Goal: Task Accomplishment & Management: Use online tool/utility

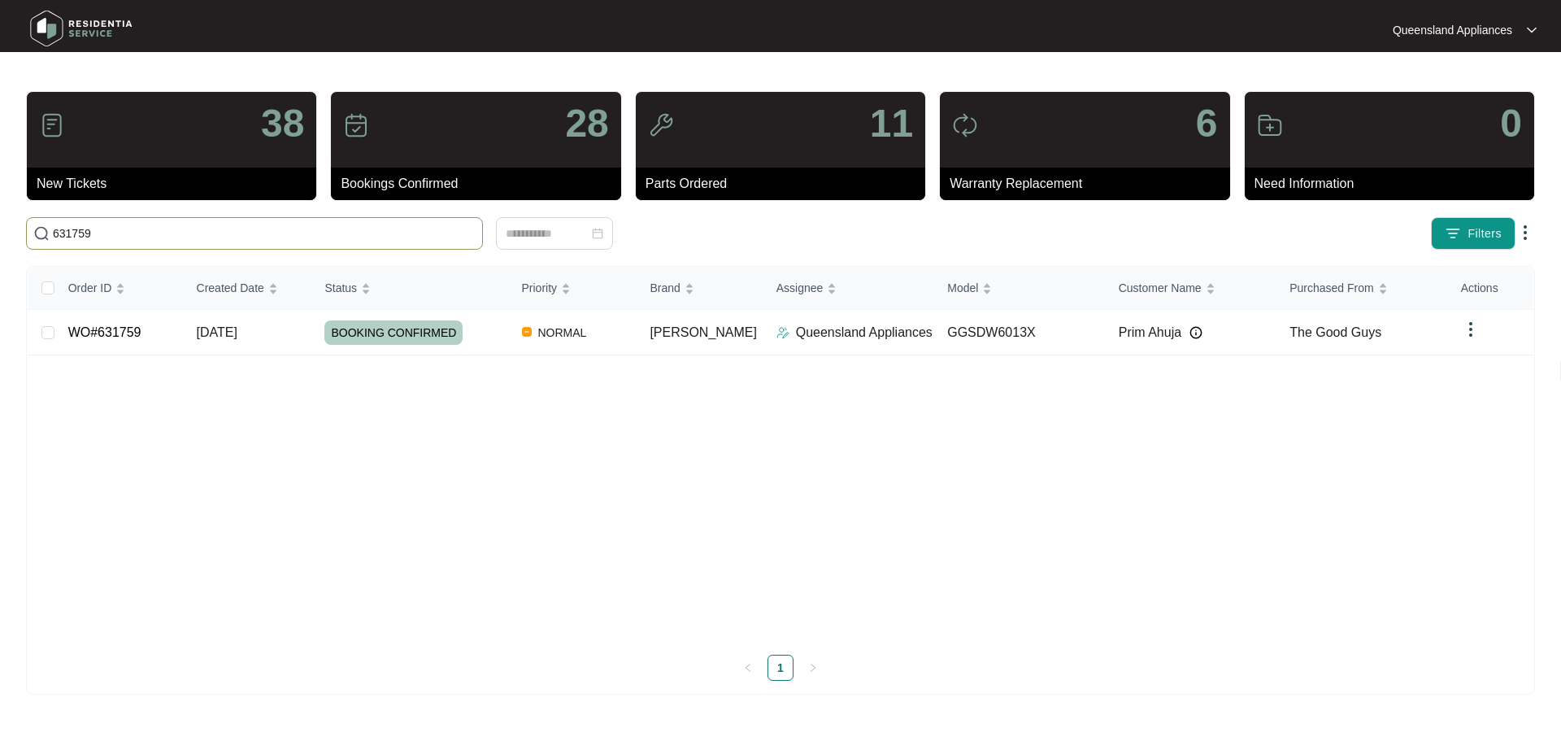
click at [296, 236] on input "631759" at bounding box center [264, 233] width 423 height 18
paste input "56"
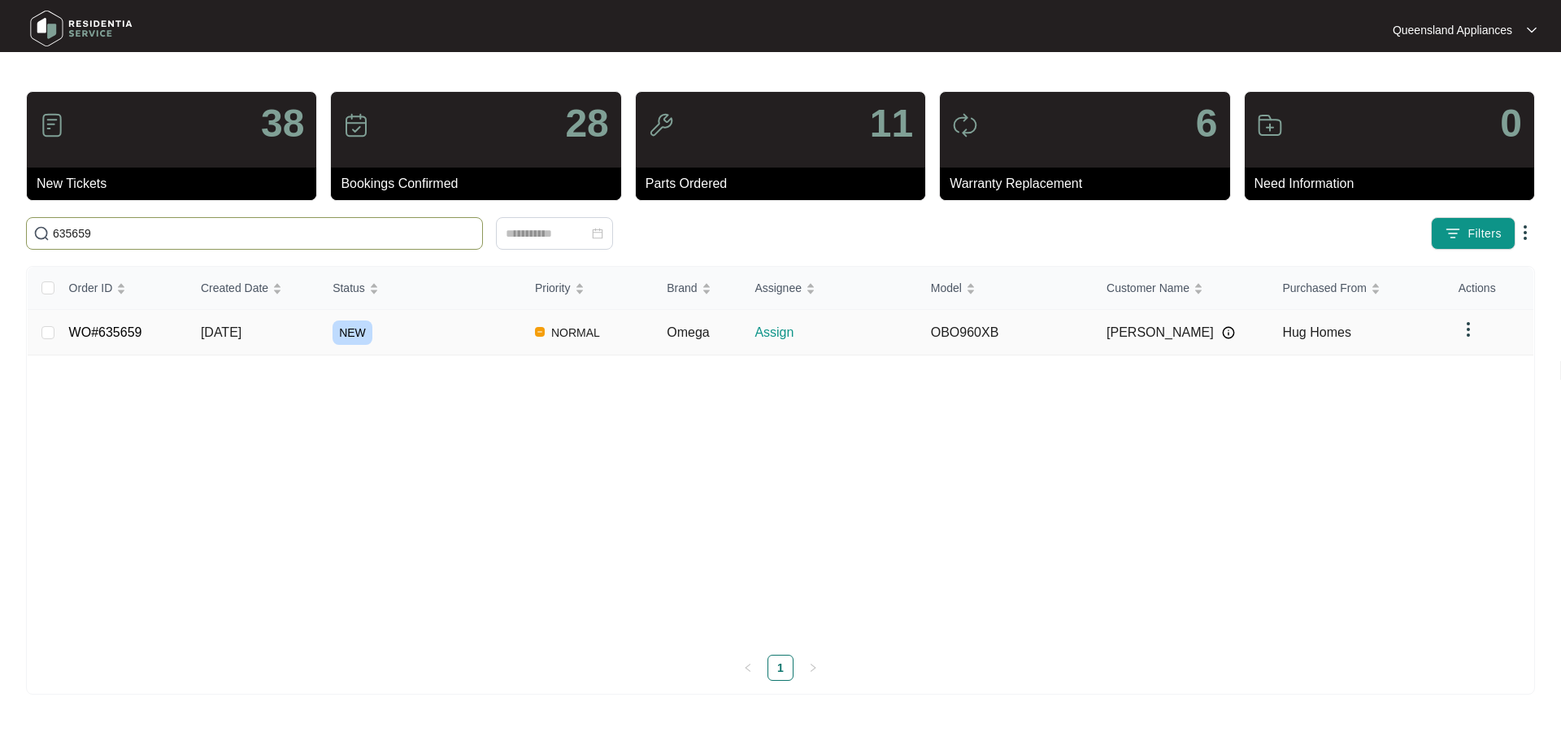
type input "635659"
click at [477, 338] on div "NEW" at bounding box center [427, 332] width 189 height 24
click at [856, 331] on p "Assign" at bounding box center [836, 333] width 163 height 20
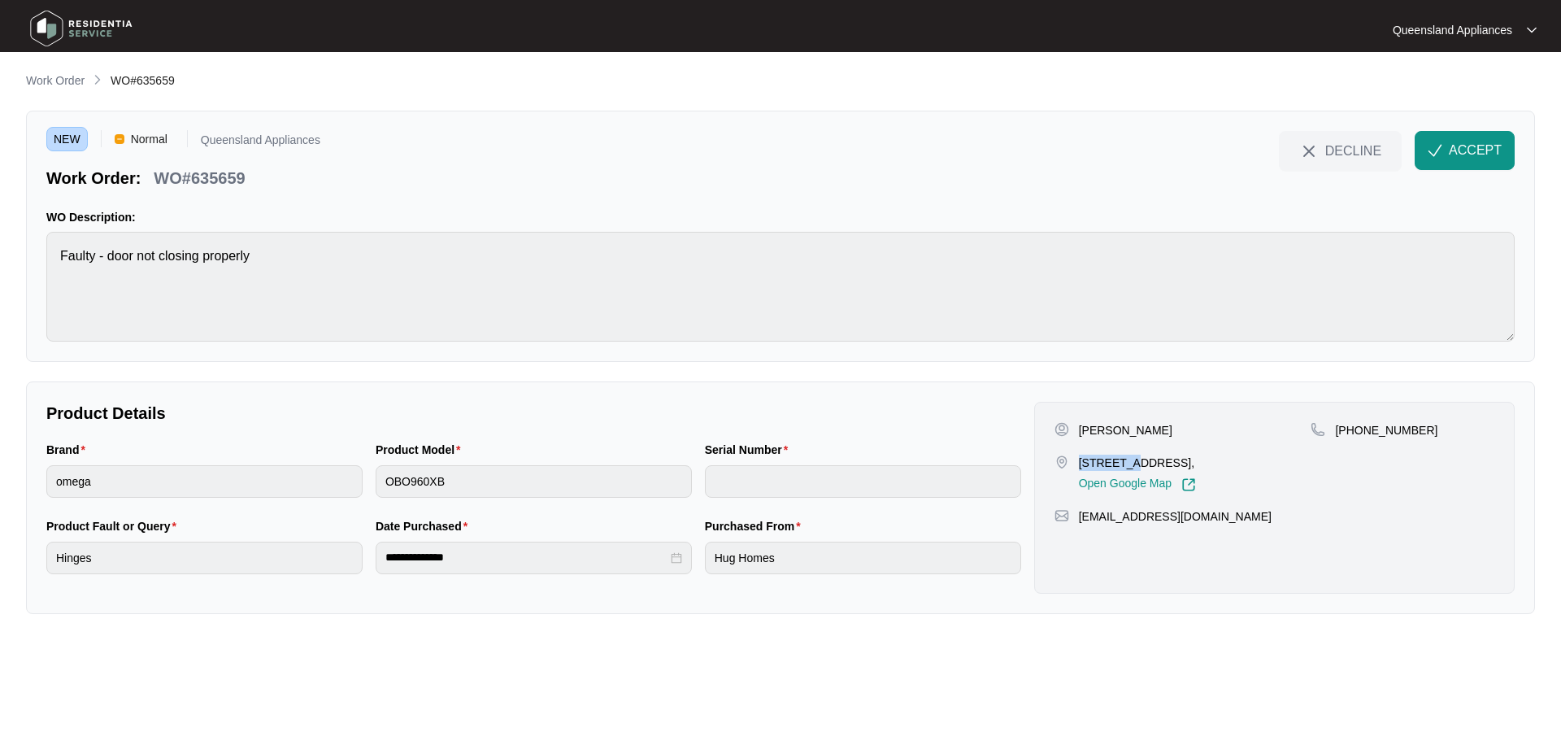
drag, startPoint x: 1080, startPoint y: 460, endPoint x: 1130, endPoint y: 462, distance: 50.4
click at [1130, 462] on p "[STREET_ADDRESS]," at bounding box center [1137, 462] width 117 height 16
copy p "6 melaleu"
drag, startPoint x: 1359, startPoint y: 430, endPoint x: 1417, endPoint y: 427, distance: 58.6
click at [1417, 427] on div "[PHONE_NUMBER]" at bounding box center [1403, 430] width 184 height 16
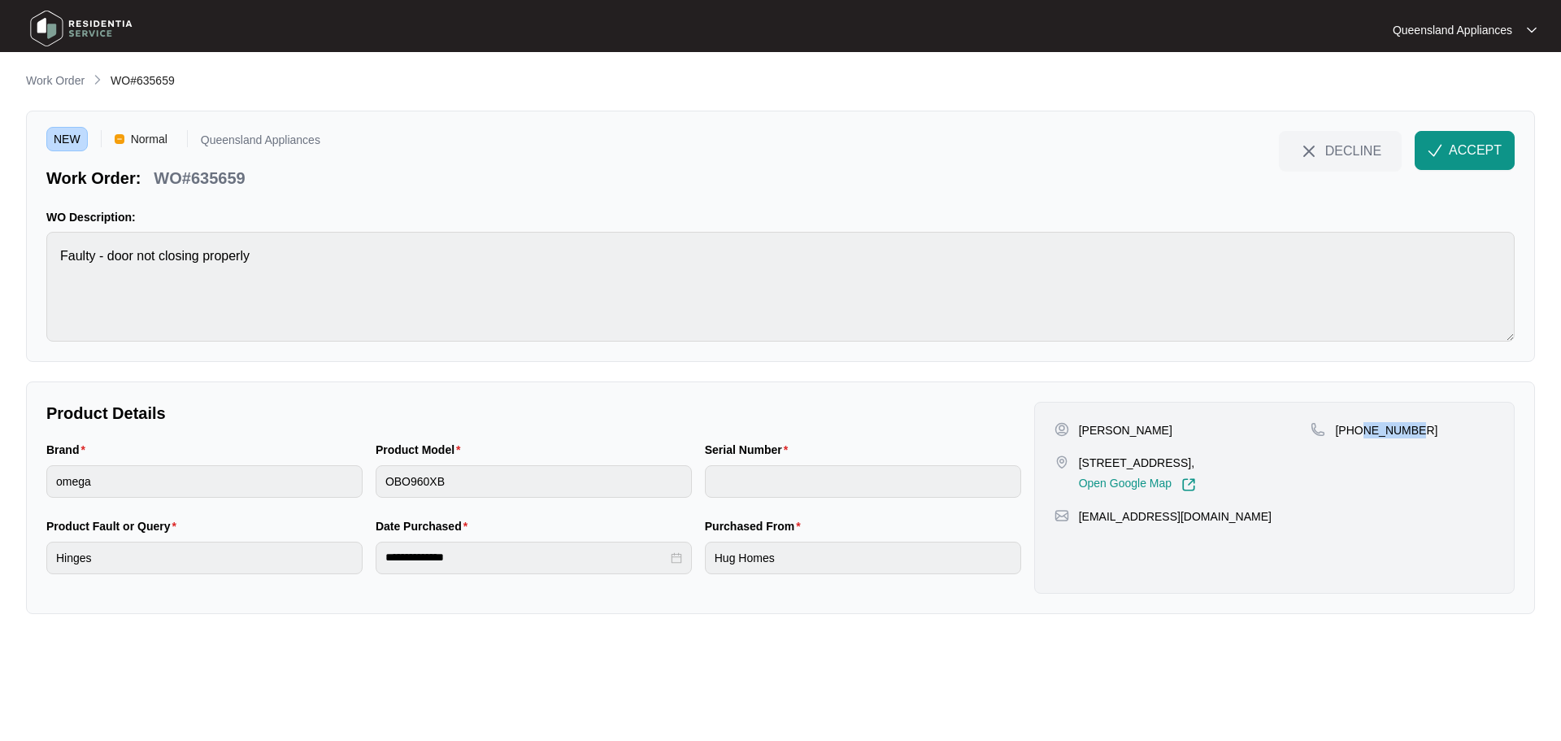
copy p "06850844"
click at [1463, 160] on button "ACCEPT" at bounding box center [1465, 150] width 100 height 39
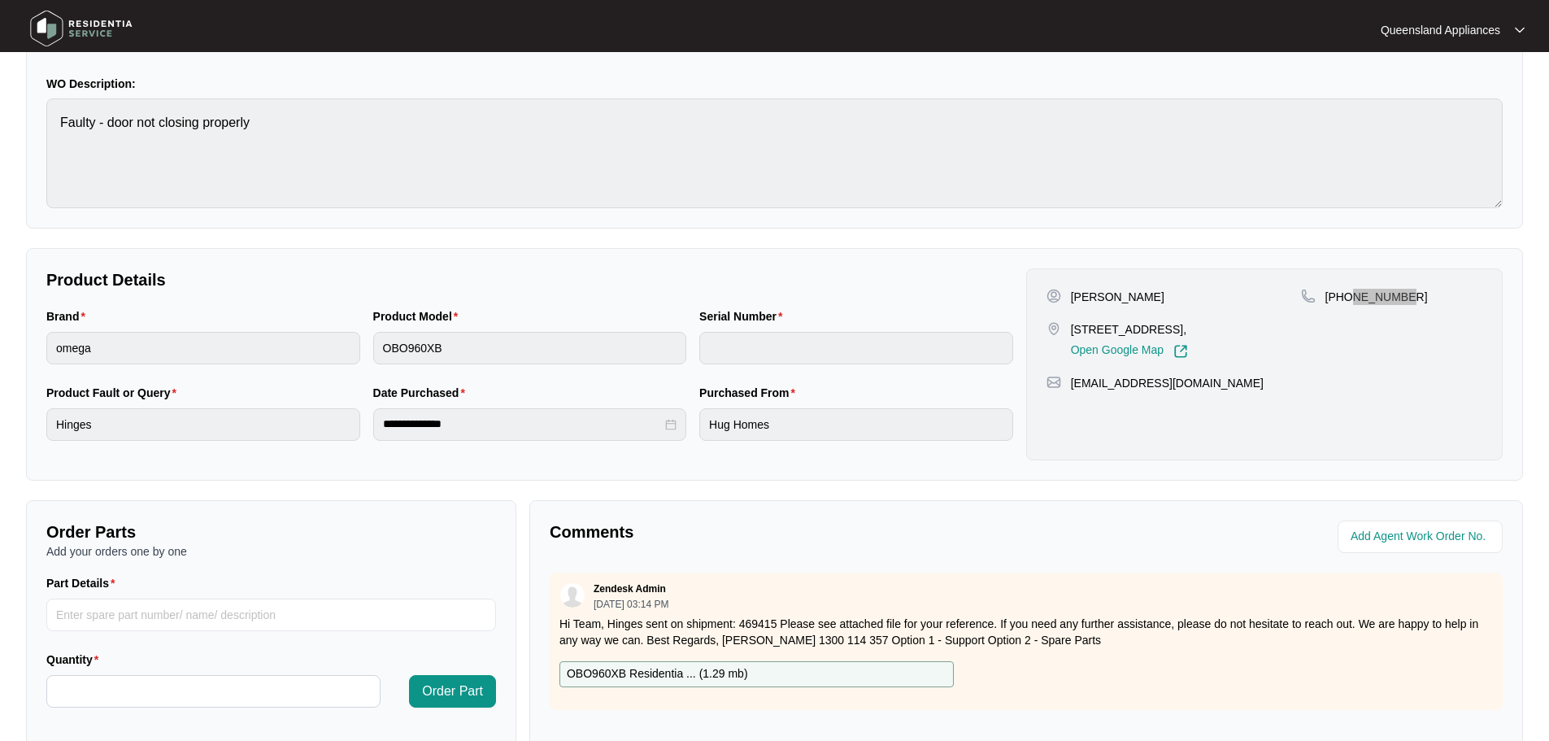
scroll to position [338, 0]
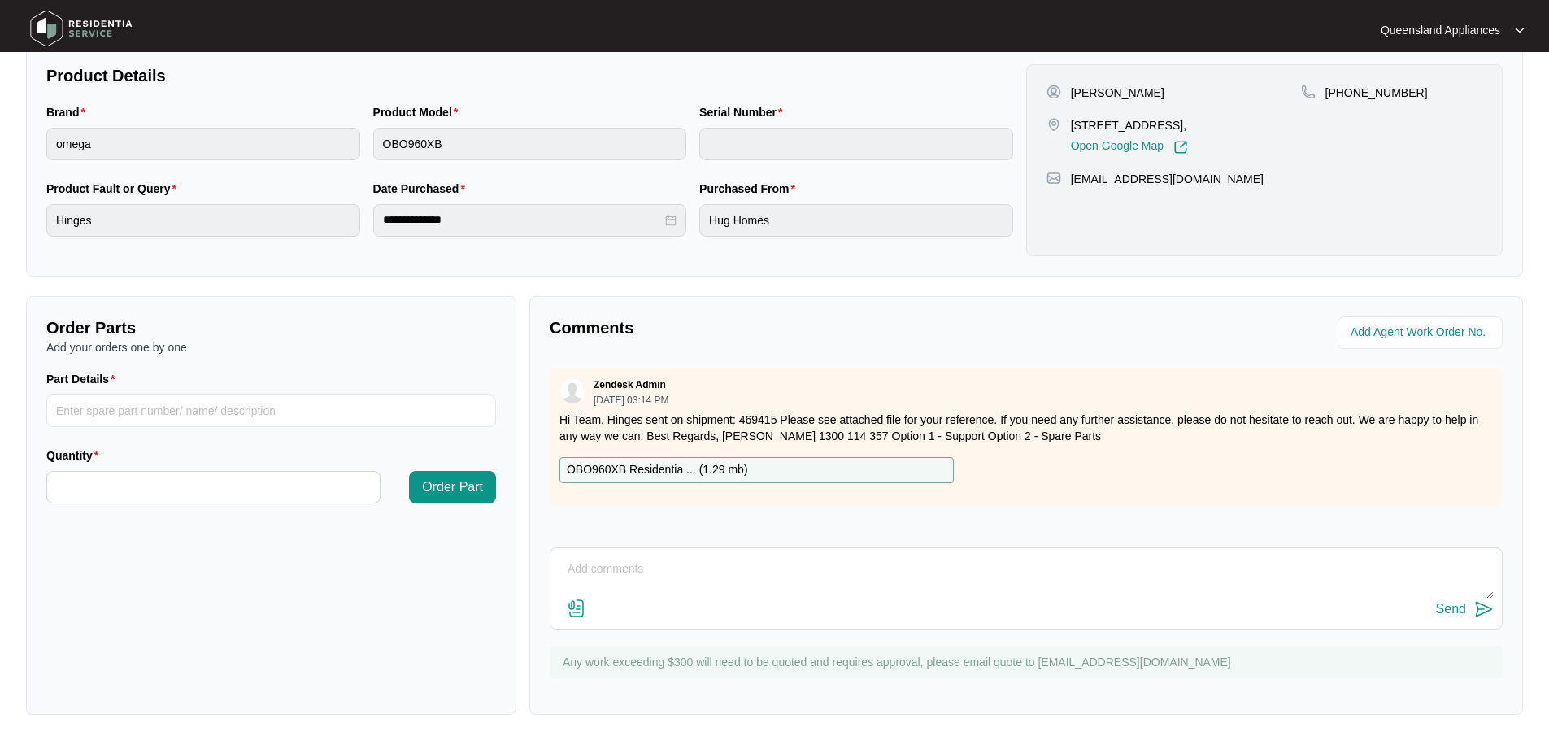
click at [765, 420] on p "Hi Team, Hinges sent on shipment: 469415 Please see attached file for your refe…" at bounding box center [1025, 427] width 933 height 33
copy p "469415"
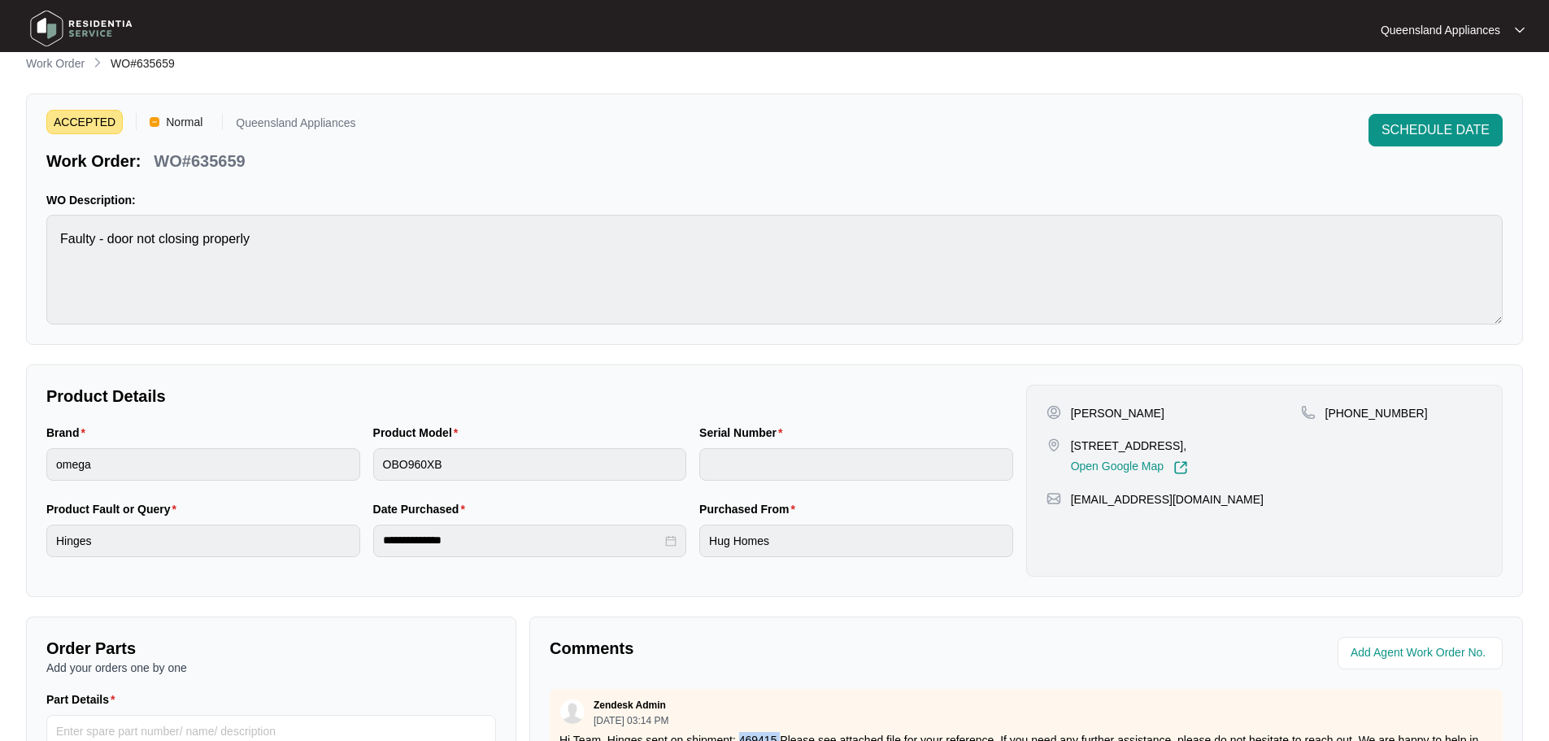
scroll to position [0, 0]
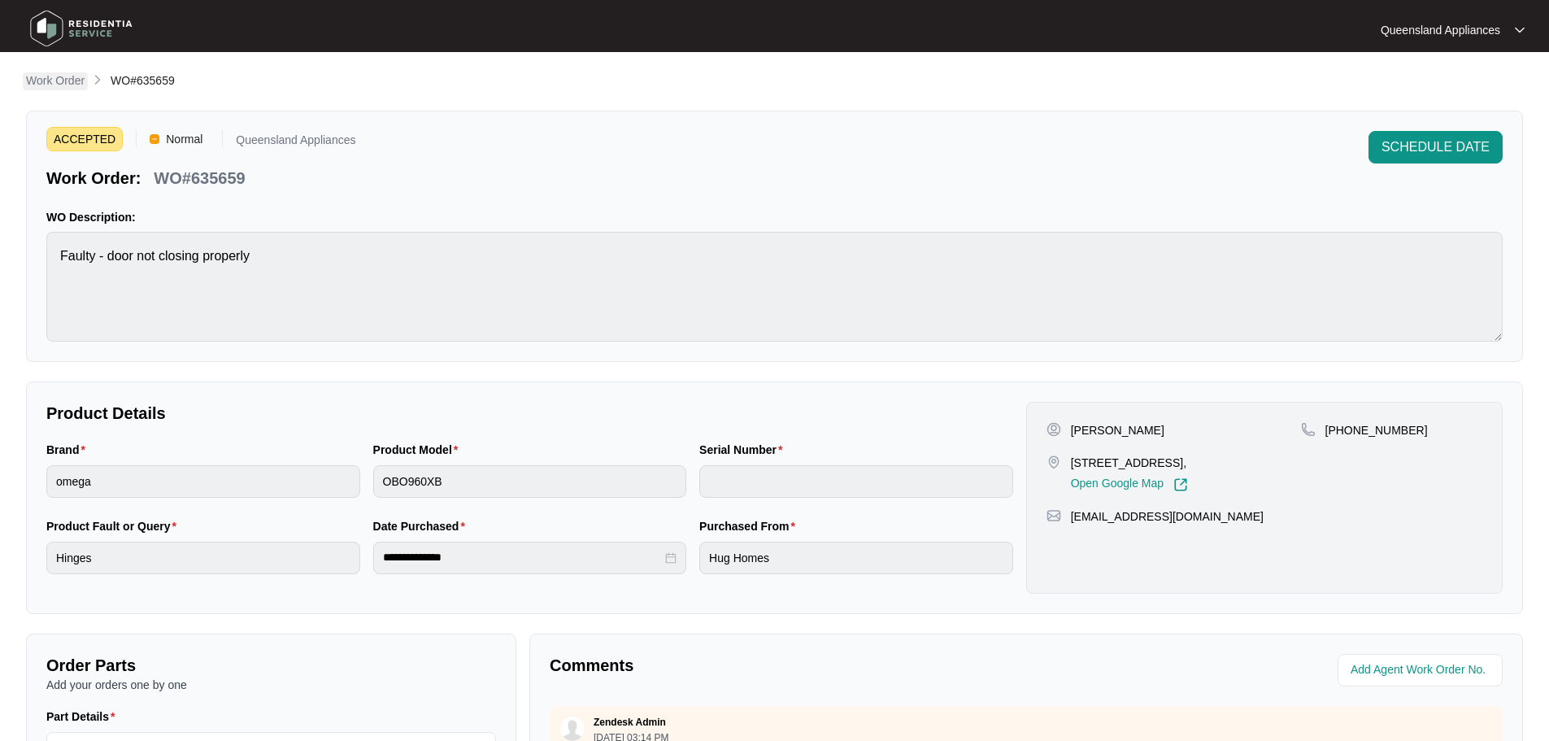
click at [69, 85] on p "Work Order" at bounding box center [55, 80] width 59 height 16
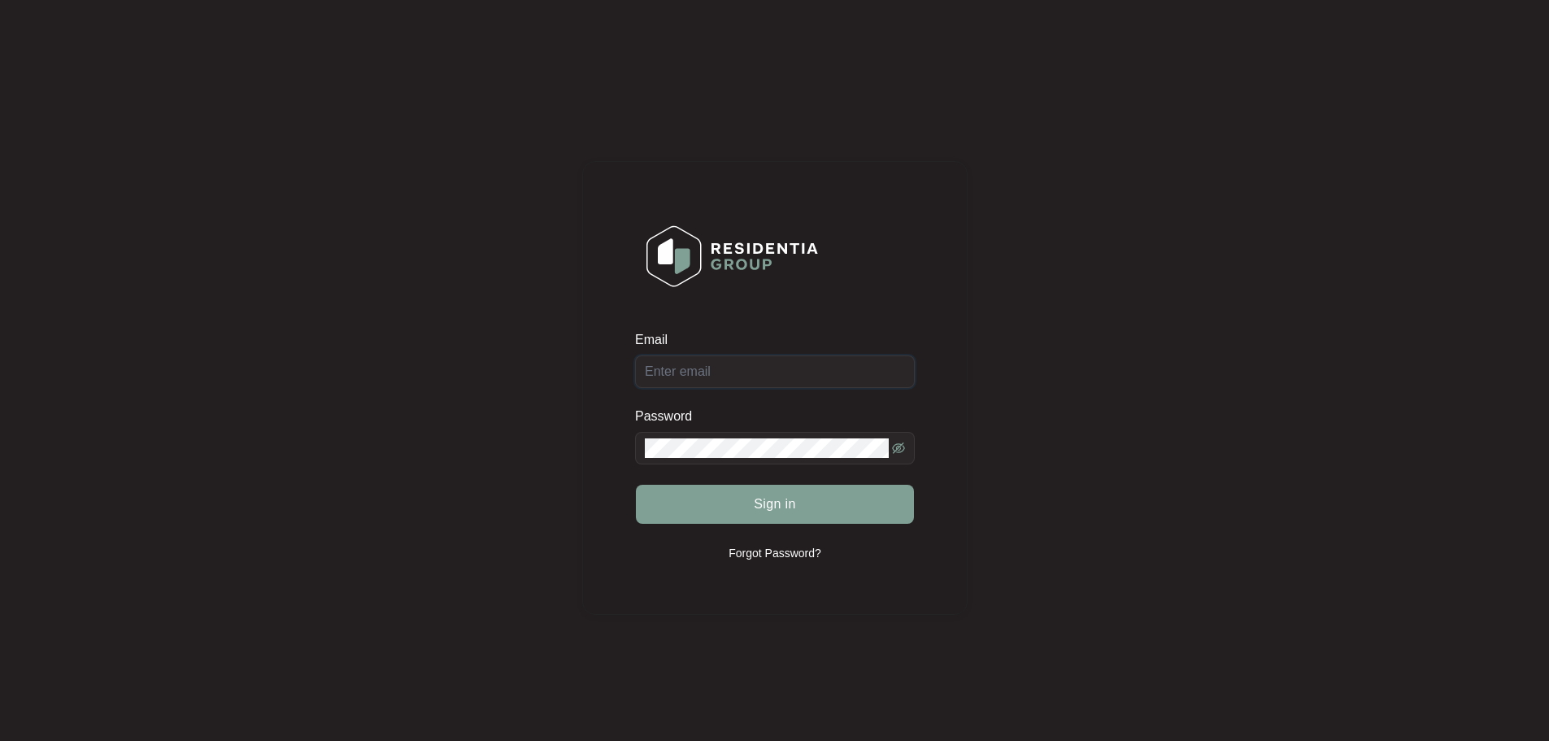
type input "[EMAIL_ADDRESS][DOMAIN_NAME]"
click at [718, 501] on button "Sign in" at bounding box center [775, 504] width 278 height 39
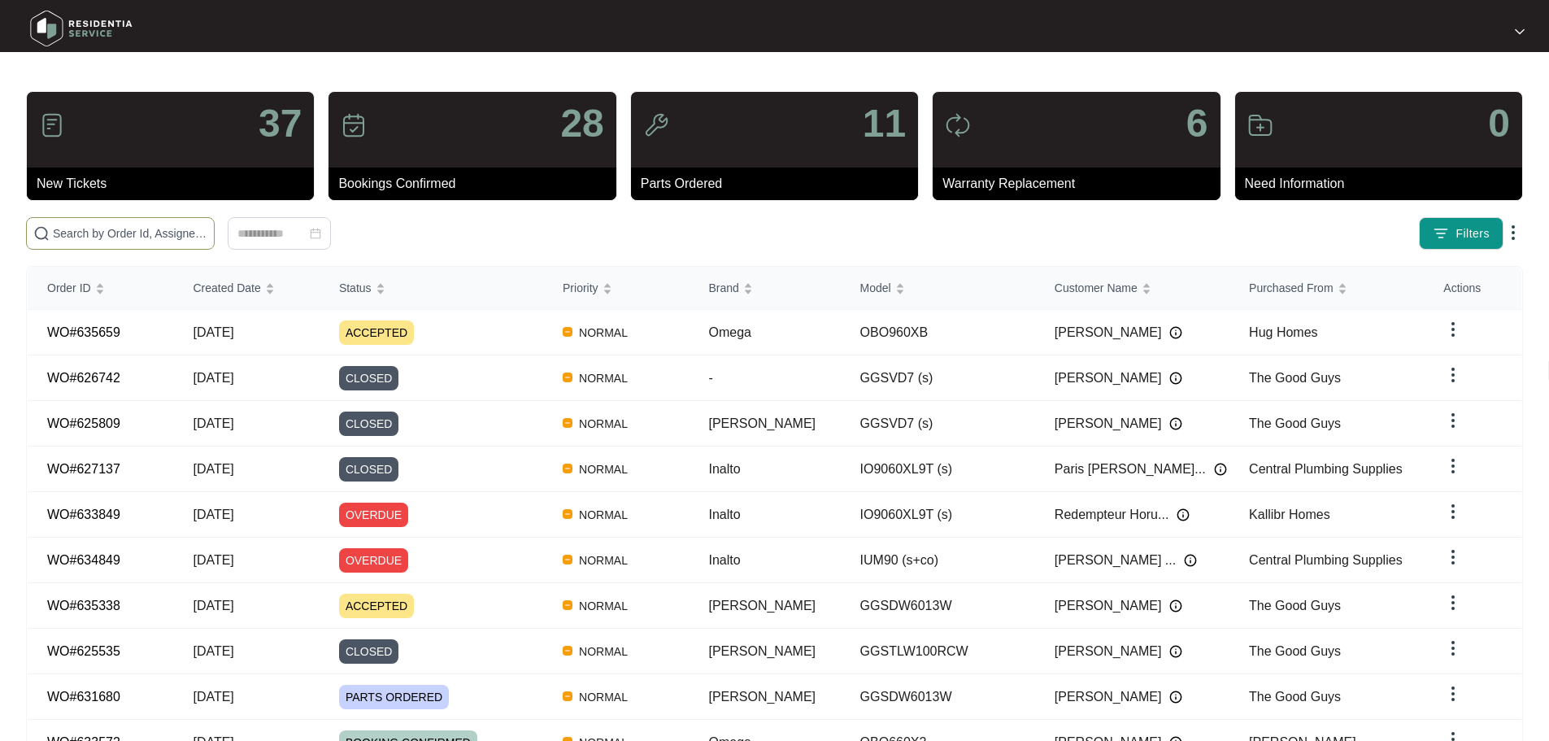
click at [178, 221] on span at bounding box center [120, 233] width 189 height 33
paste input "633813"
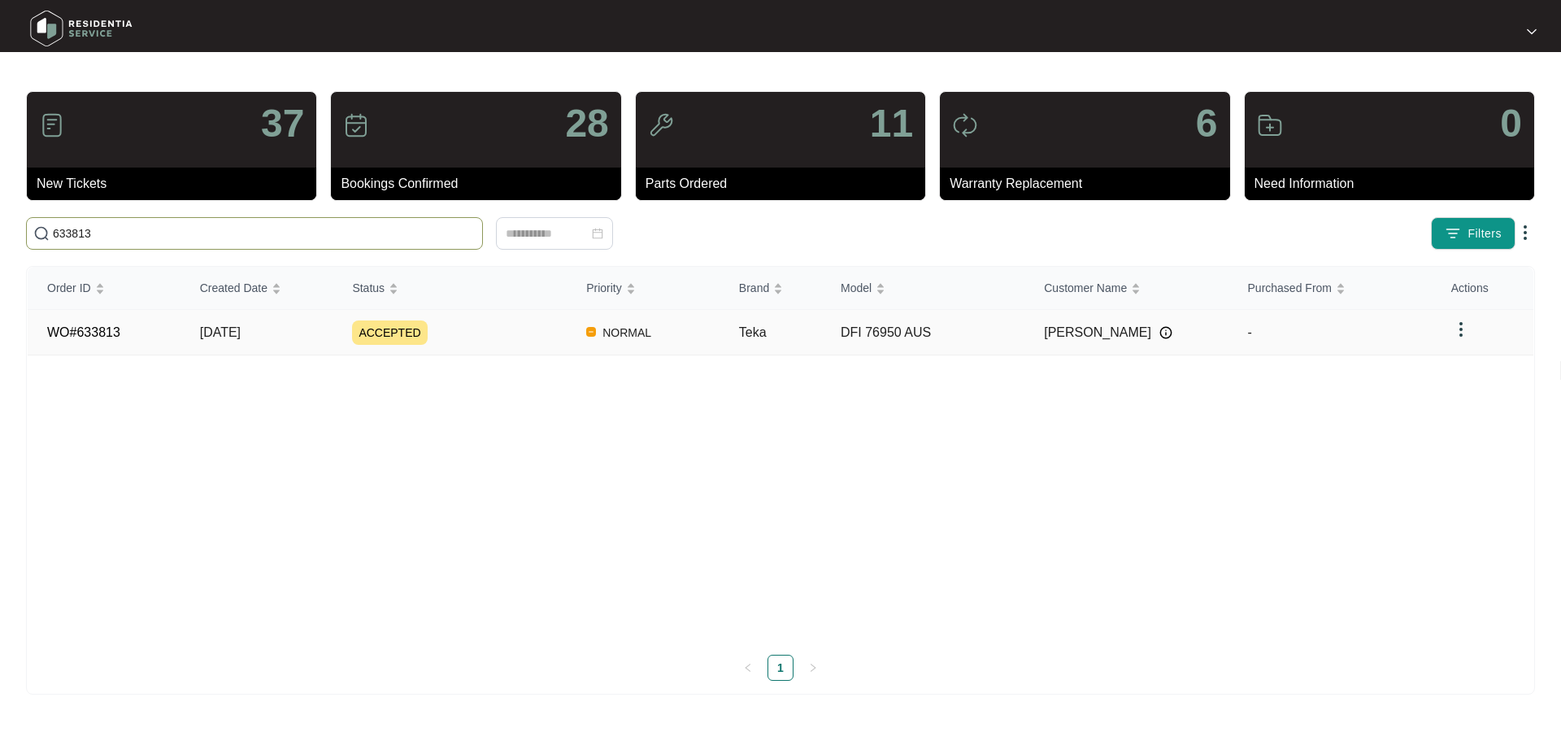
type input "633813"
click at [505, 323] on div "ACCEPTED" at bounding box center [459, 332] width 215 height 24
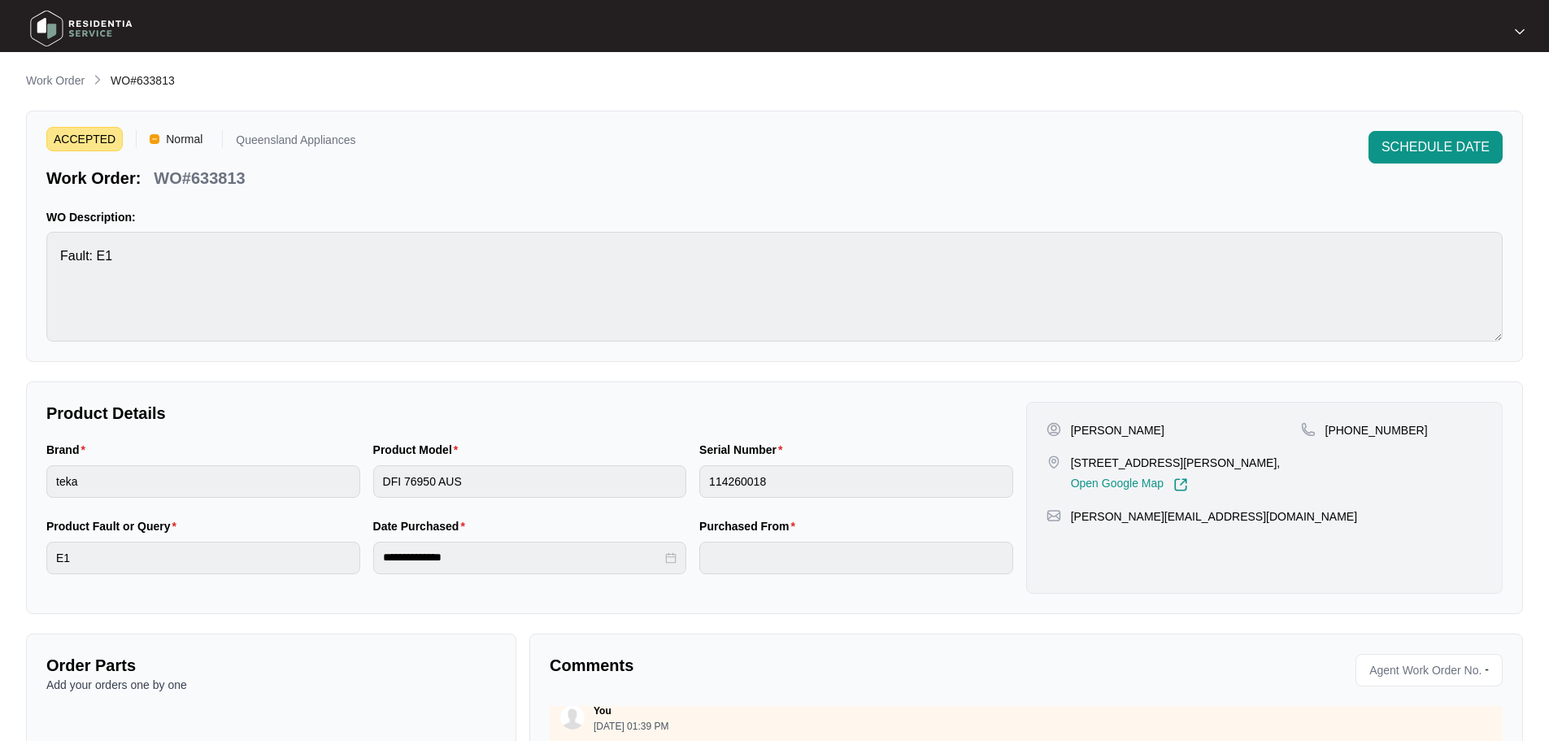
scroll to position [174, 0]
